Goal: Navigation & Orientation: Find specific page/section

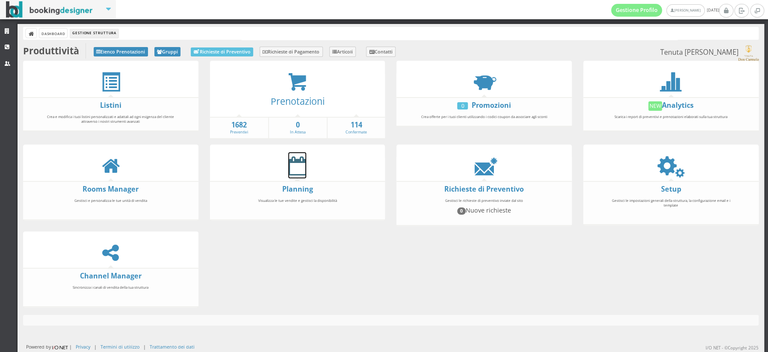
click at [292, 168] on icon at bounding box center [297, 165] width 18 height 19
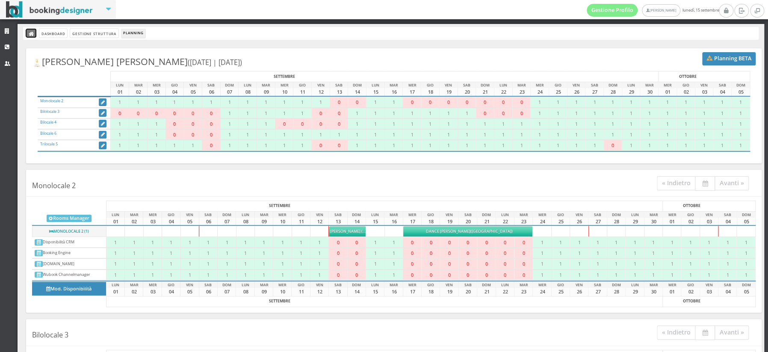
click at [30, 34] on icon at bounding box center [32, 34] width 6 height 6
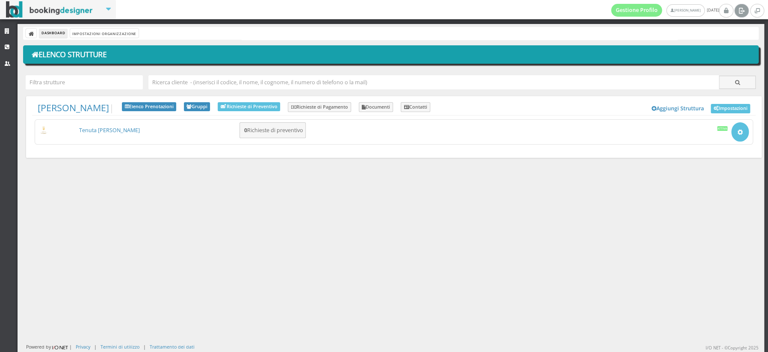
click at [738, 11] on icon at bounding box center [741, 10] width 6 height 9
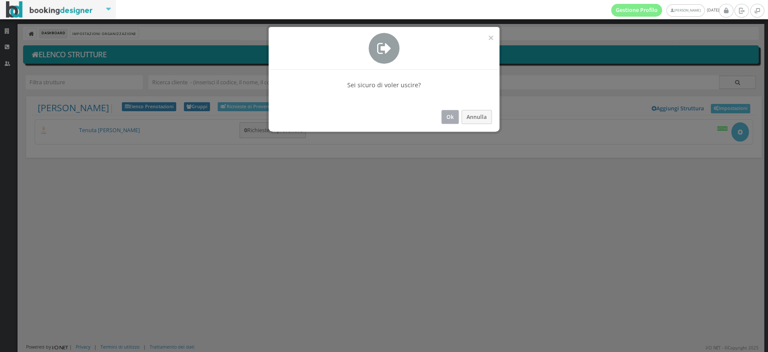
click at [449, 117] on button "Ok" at bounding box center [450, 117] width 18 height 14
